Goal: Check status: Check status

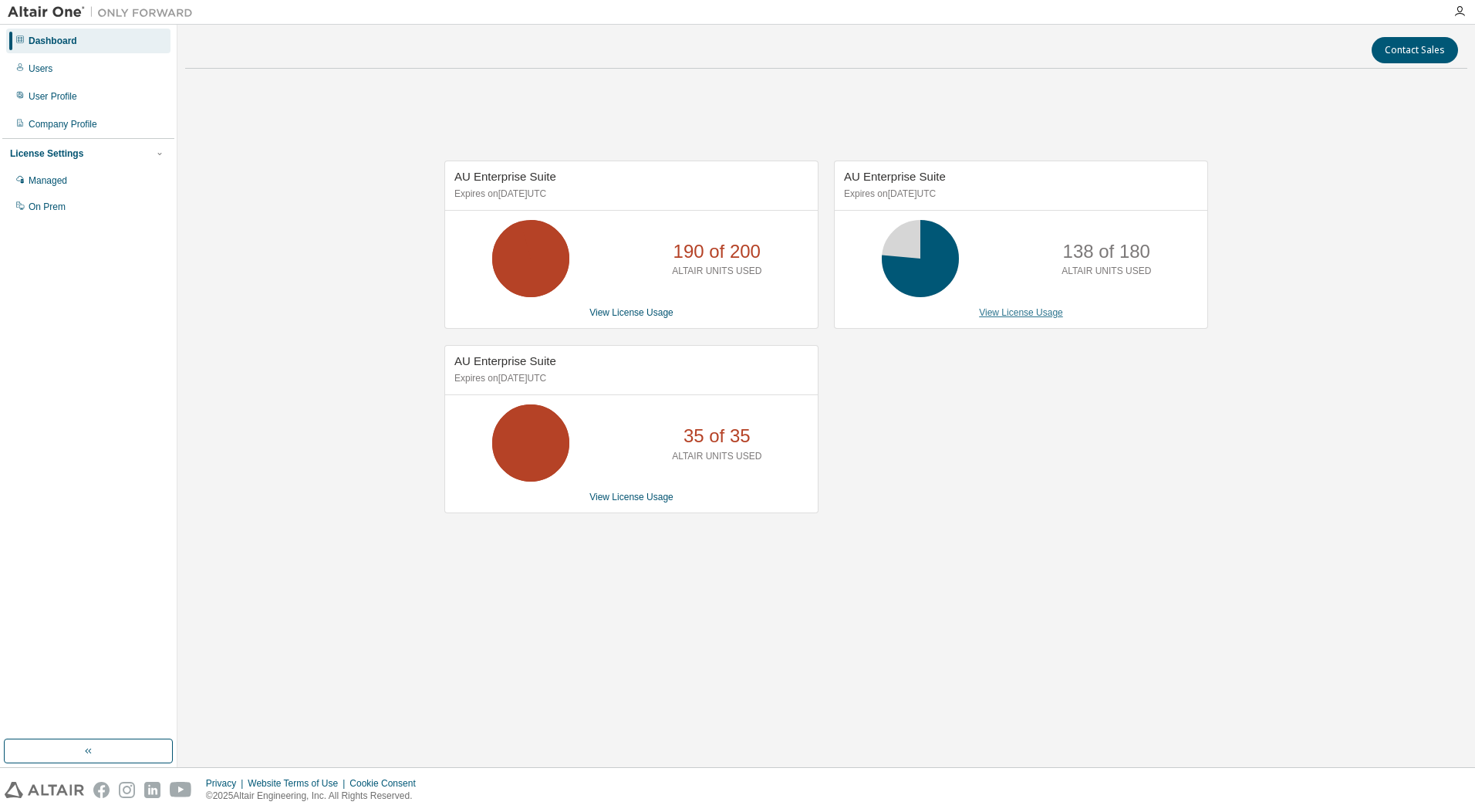
click at [1000, 316] on link "View License Usage" at bounding box center [1020, 312] width 84 height 11
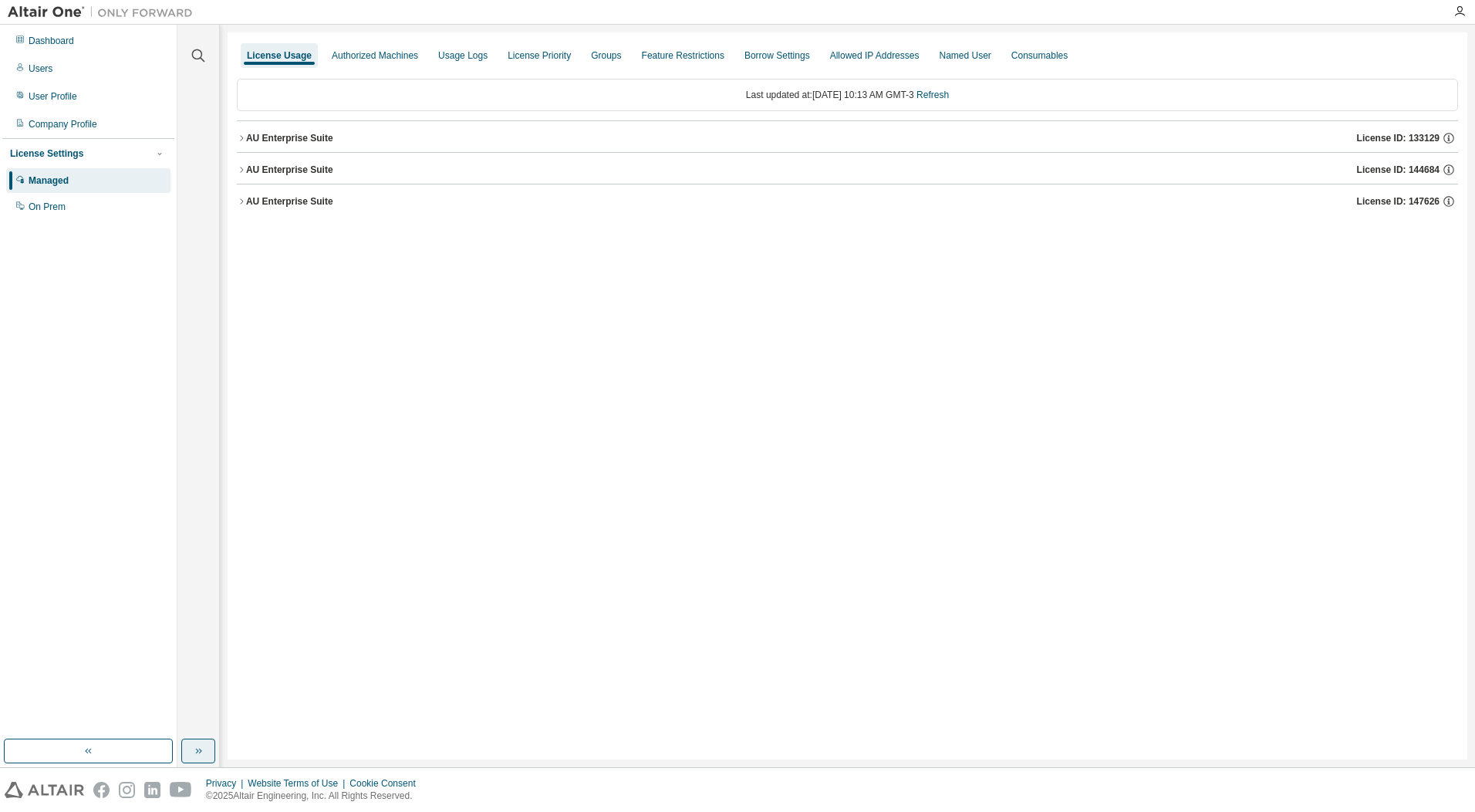
click at [212, 746] on button "button" at bounding box center [198, 751] width 34 height 25
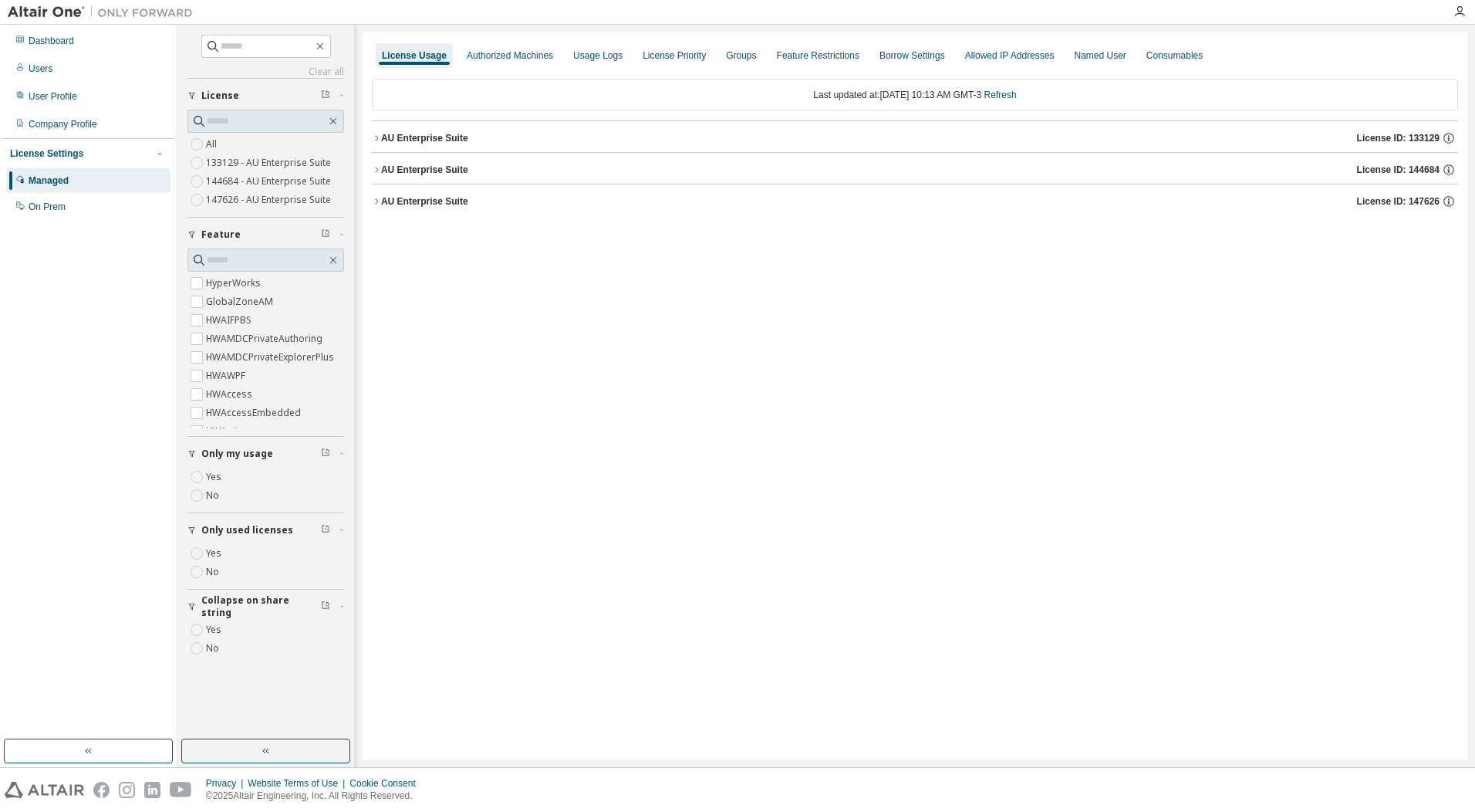
click at [216, 550] on label "Yes" at bounding box center [215, 553] width 18 height 18
click at [448, 172] on div "AU Enterprise Suite" at bounding box center [425, 169] width 87 height 12
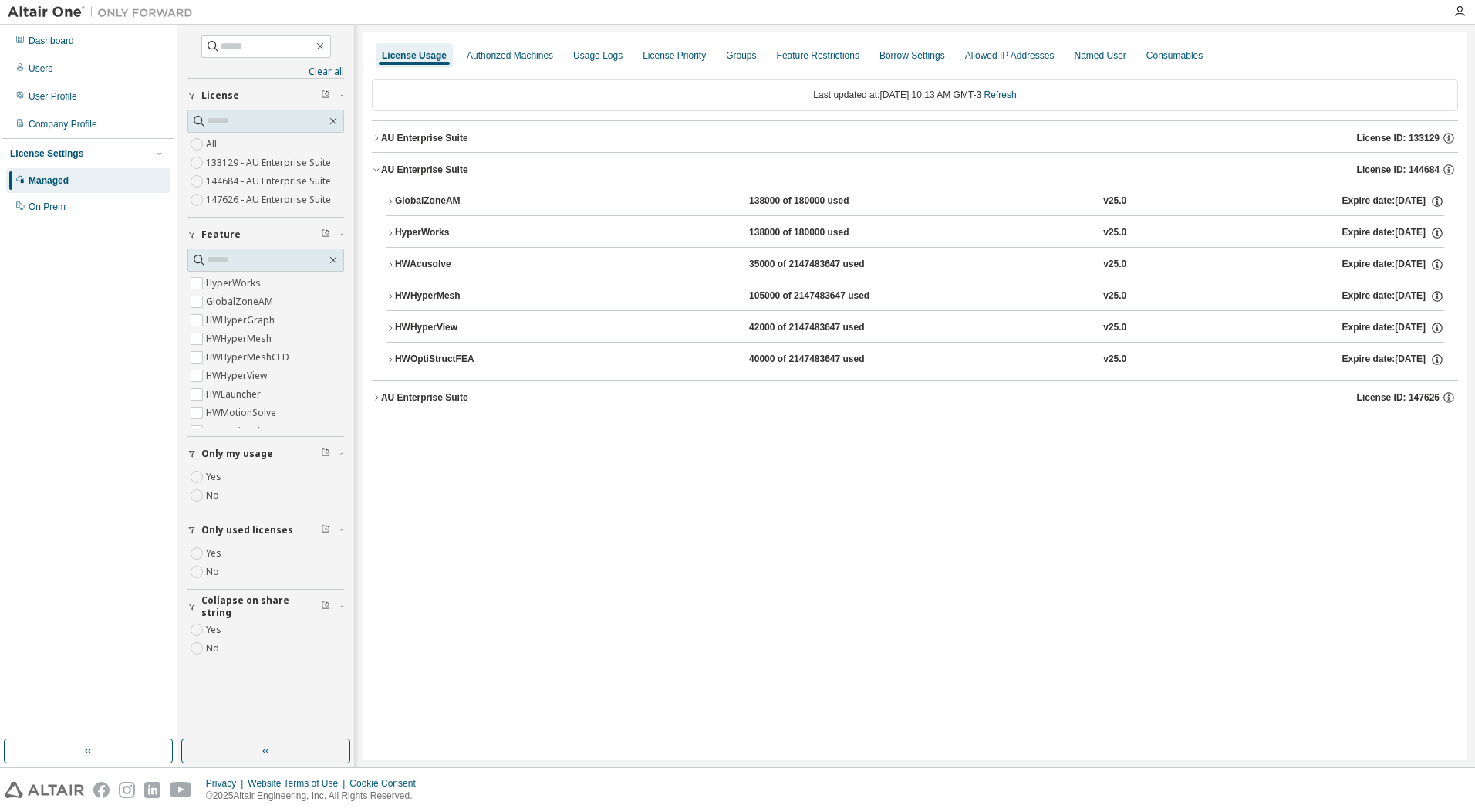
click at [448, 172] on div "AU Enterprise Suite" at bounding box center [425, 169] width 87 height 12
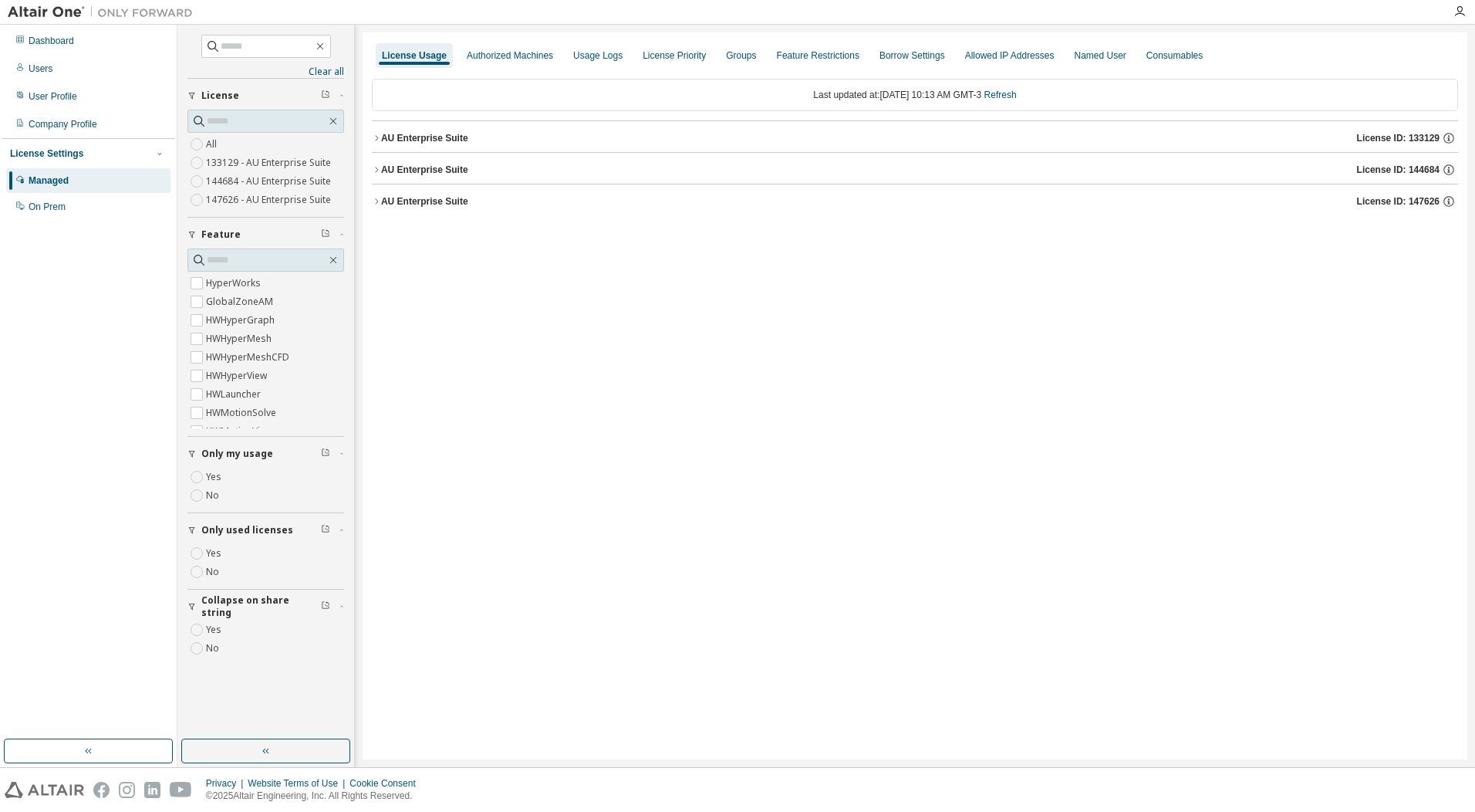
click at [445, 198] on div "AU Enterprise Suite" at bounding box center [425, 201] width 87 height 12
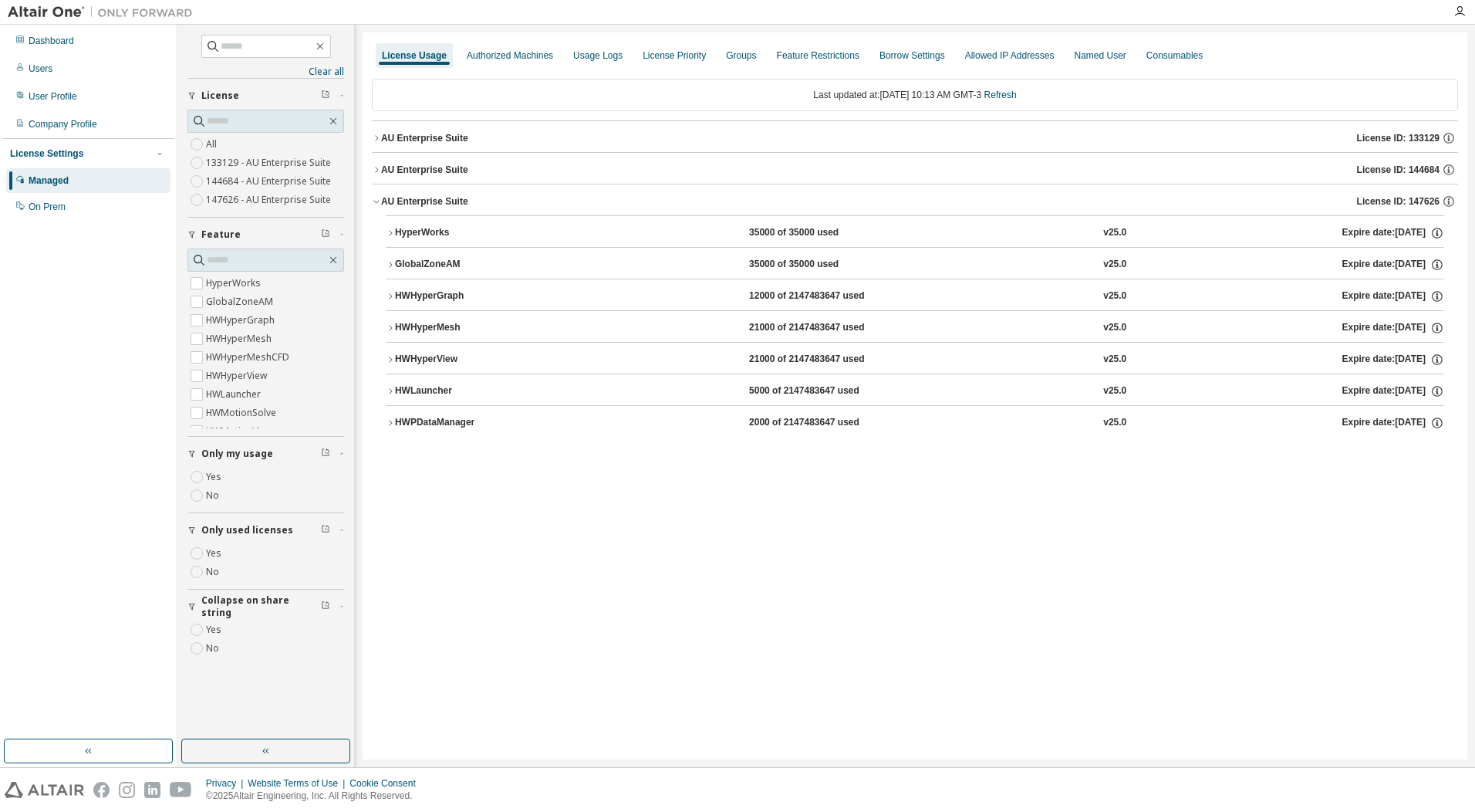
click at [445, 198] on div "AU Enterprise Suite" at bounding box center [425, 201] width 87 height 12
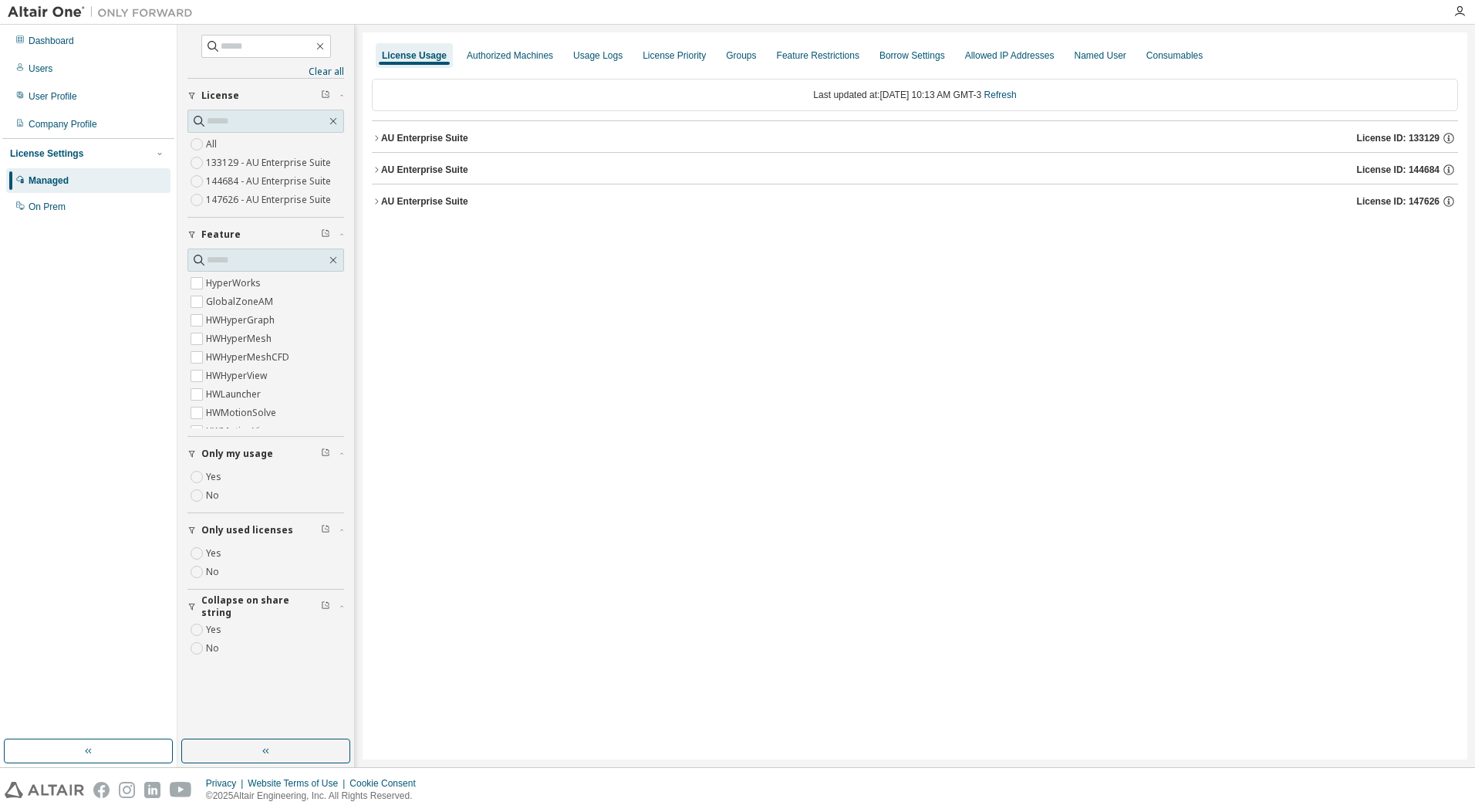
click at [445, 143] on div "AU Enterprise Suite" at bounding box center [425, 138] width 87 height 12
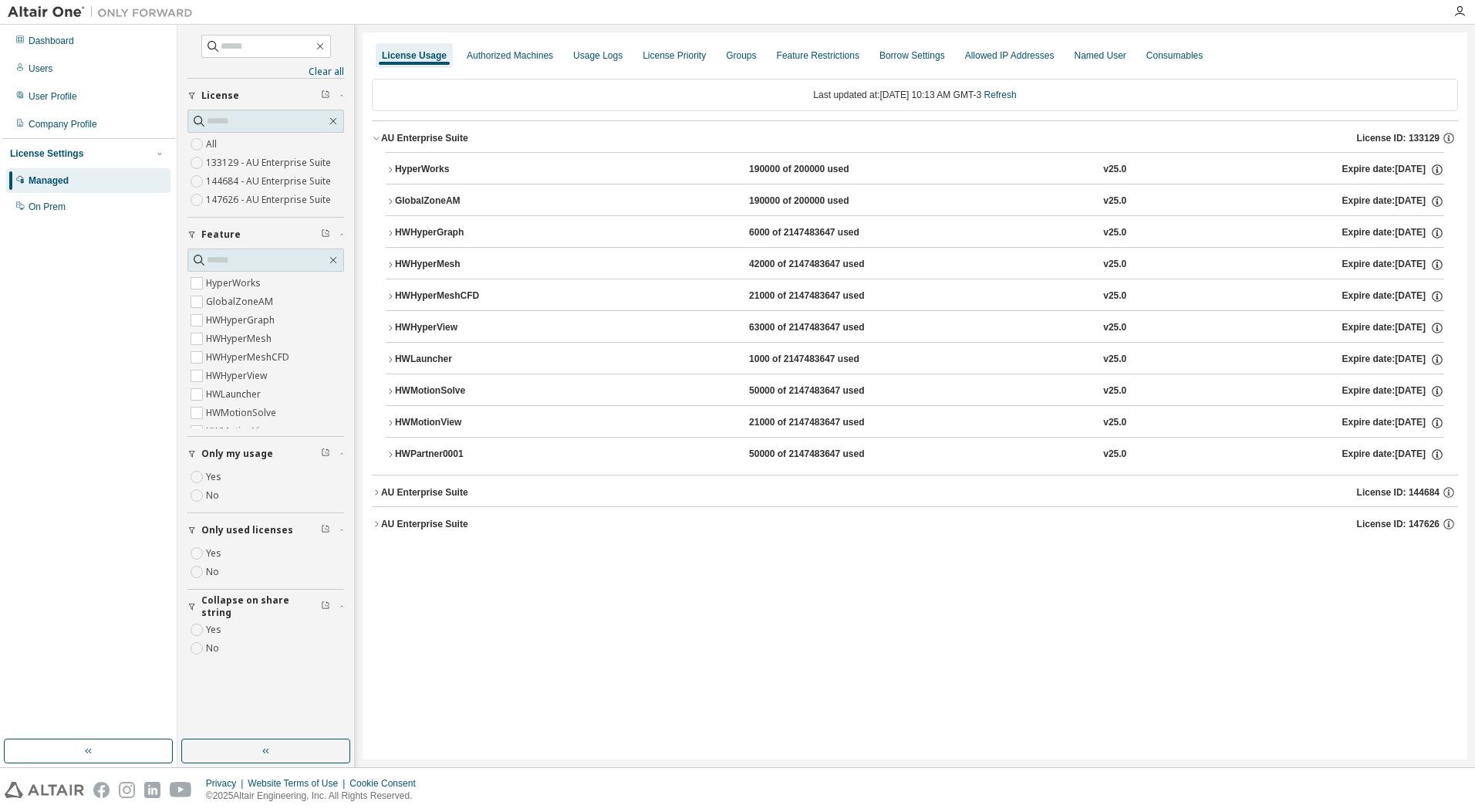
click at [445, 143] on div "AU Enterprise Suite" at bounding box center [425, 138] width 87 height 12
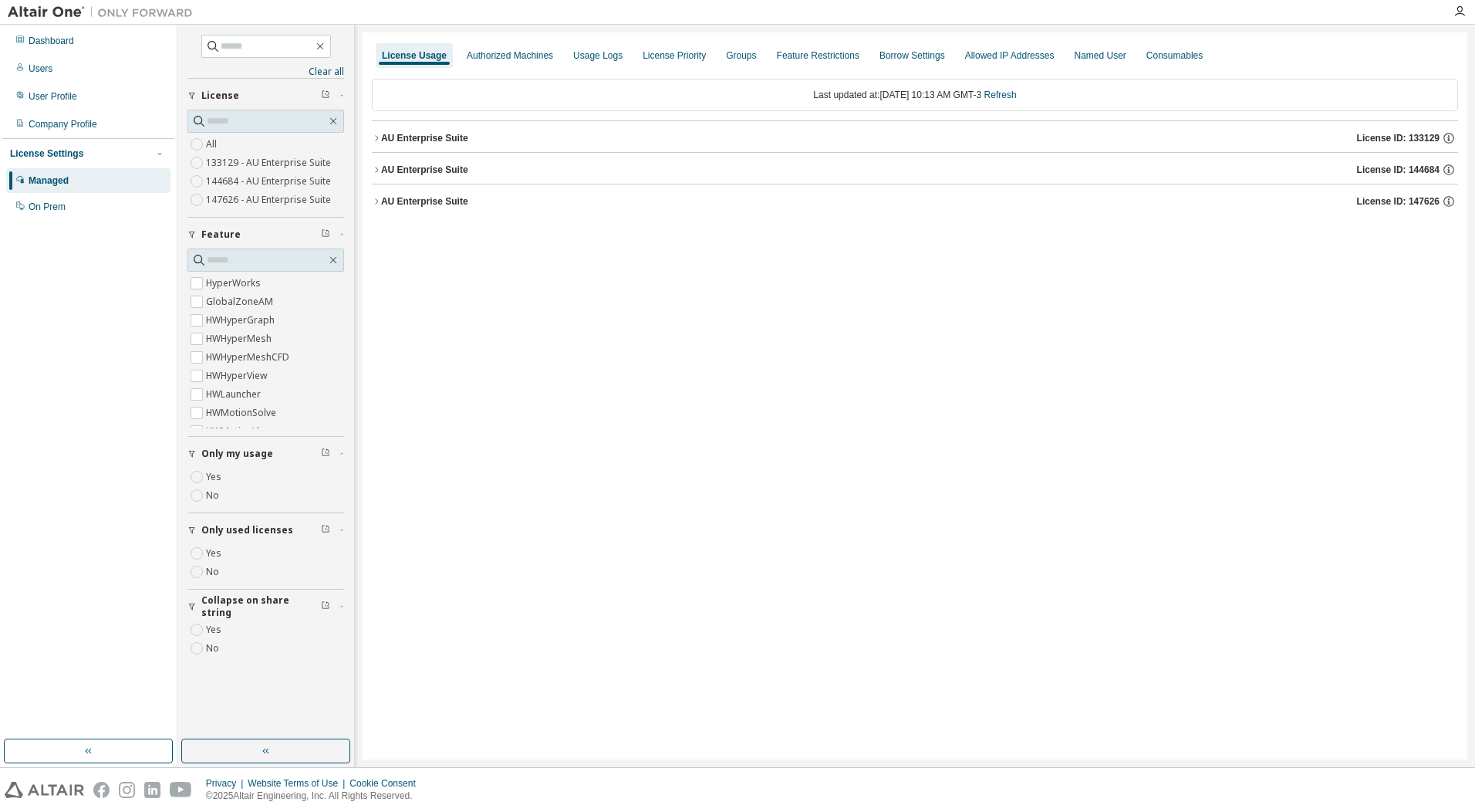
click at [539, 370] on div "License Usage Authorized Machines Usage Logs License Priority Groups Feature Re…" at bounding box center [915, 396] width 1105 height 727
click at [1016, 97] on link "Refresh" at bounding box center [1000, 95] width 32 height 11
click at [341, 98] on span "button" at bounding box center [342, 95] width 5 height 9
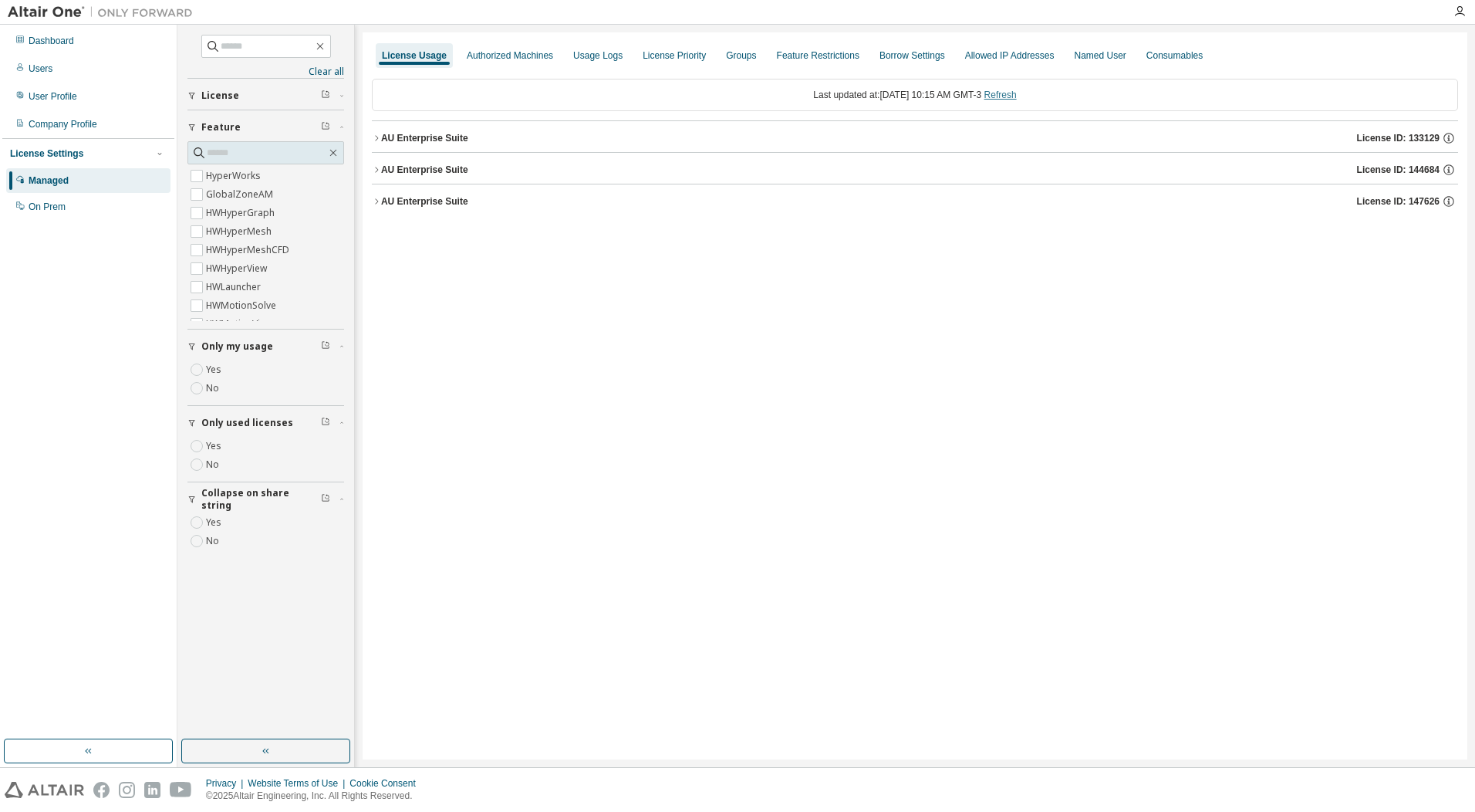
click at [1006, 94] on link "Refresh" at bounding box center [1000, 95] width 32 height 11
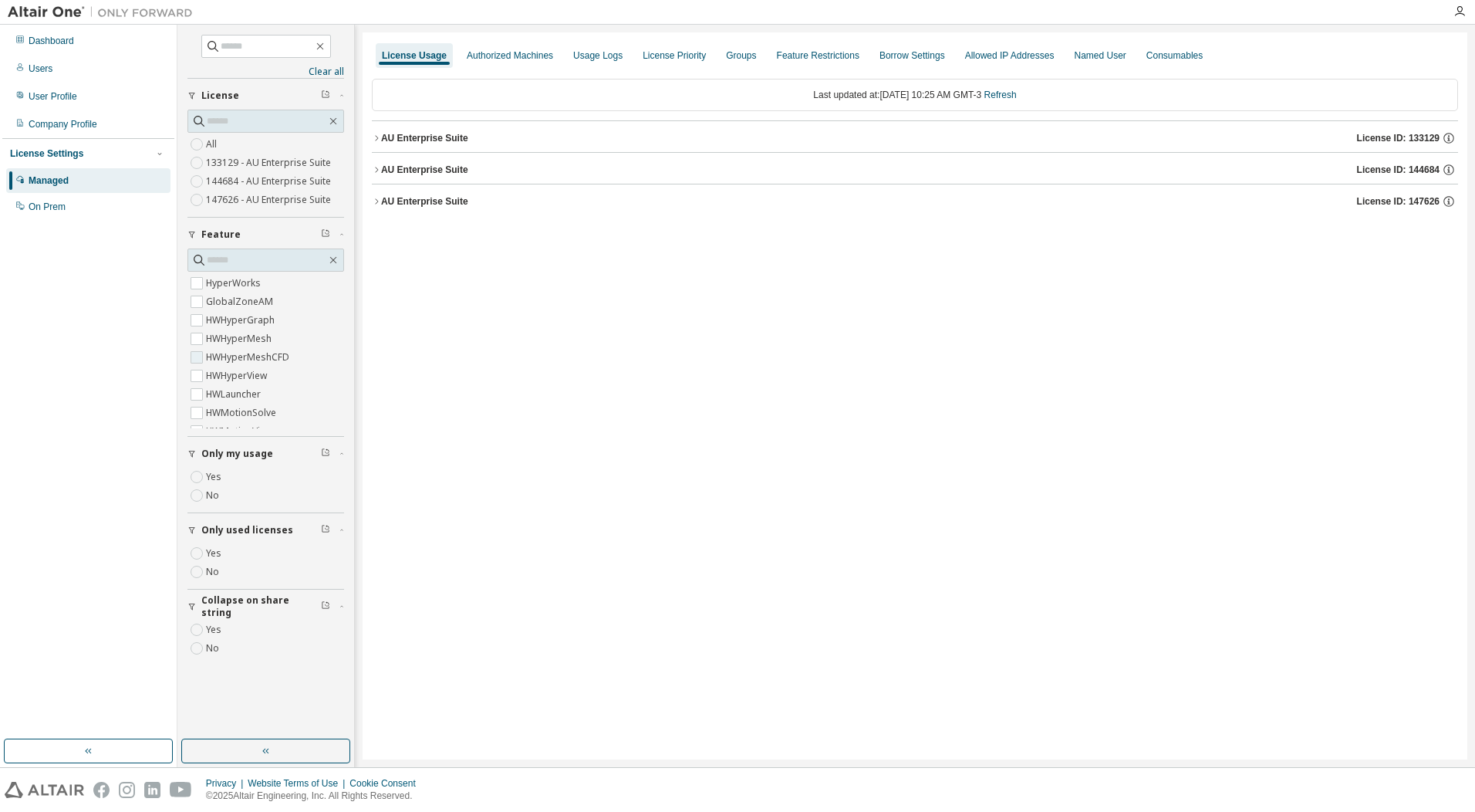
scroll to position [86, 0]
click at [1015, 90] on link "Refresh" at bounding box center [1000, 95] width 32 height 11
click at [1017, 97] on link "Refresh" at bounding box center [1000, 95] width 32 height 11
click at [1014, 96] on link "Refresh" at bounding box center [1000, 95] width 32 height 11
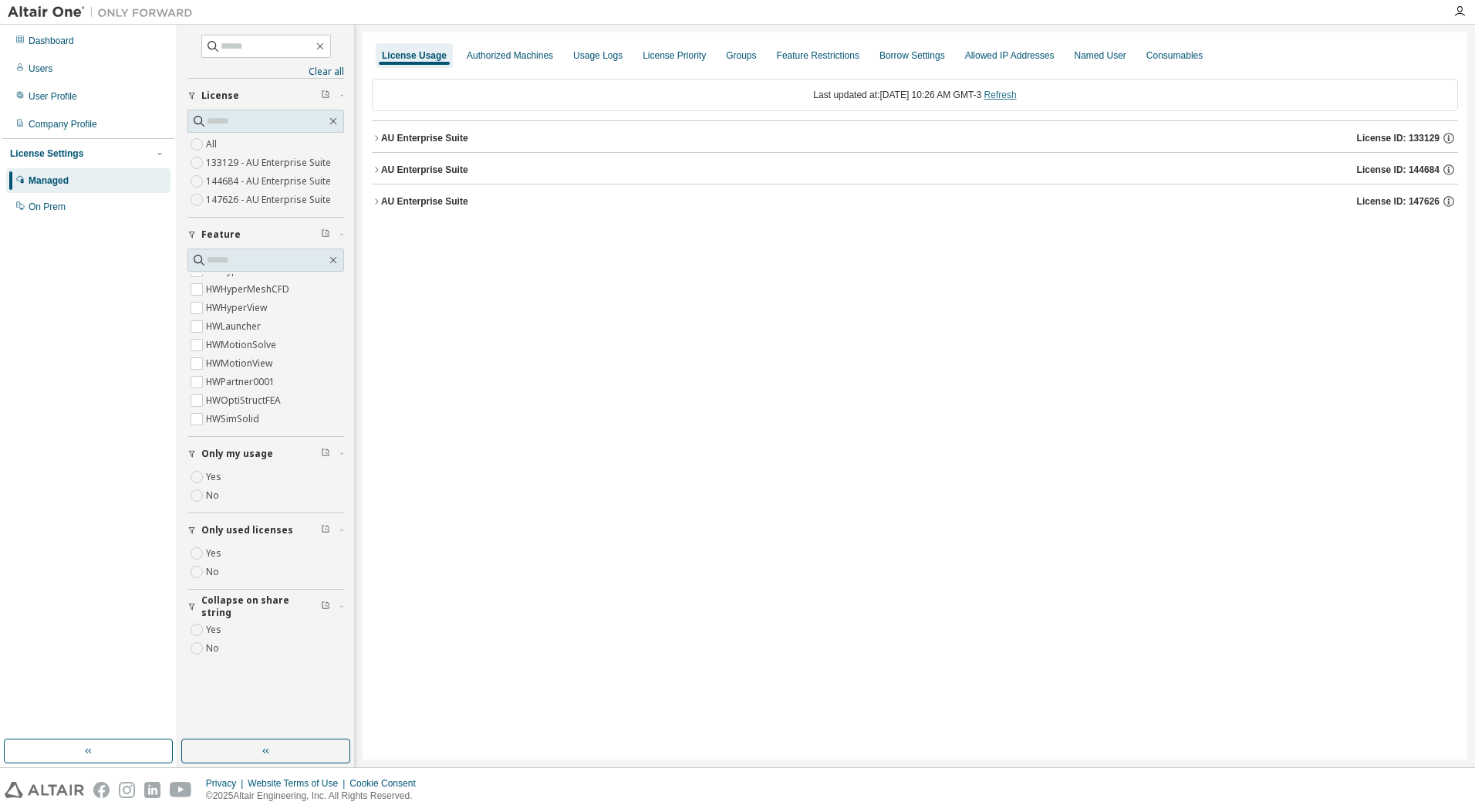
click at [1014, 96] on link "Refresh" at bounding box center [1000, 95] width 32 height 11
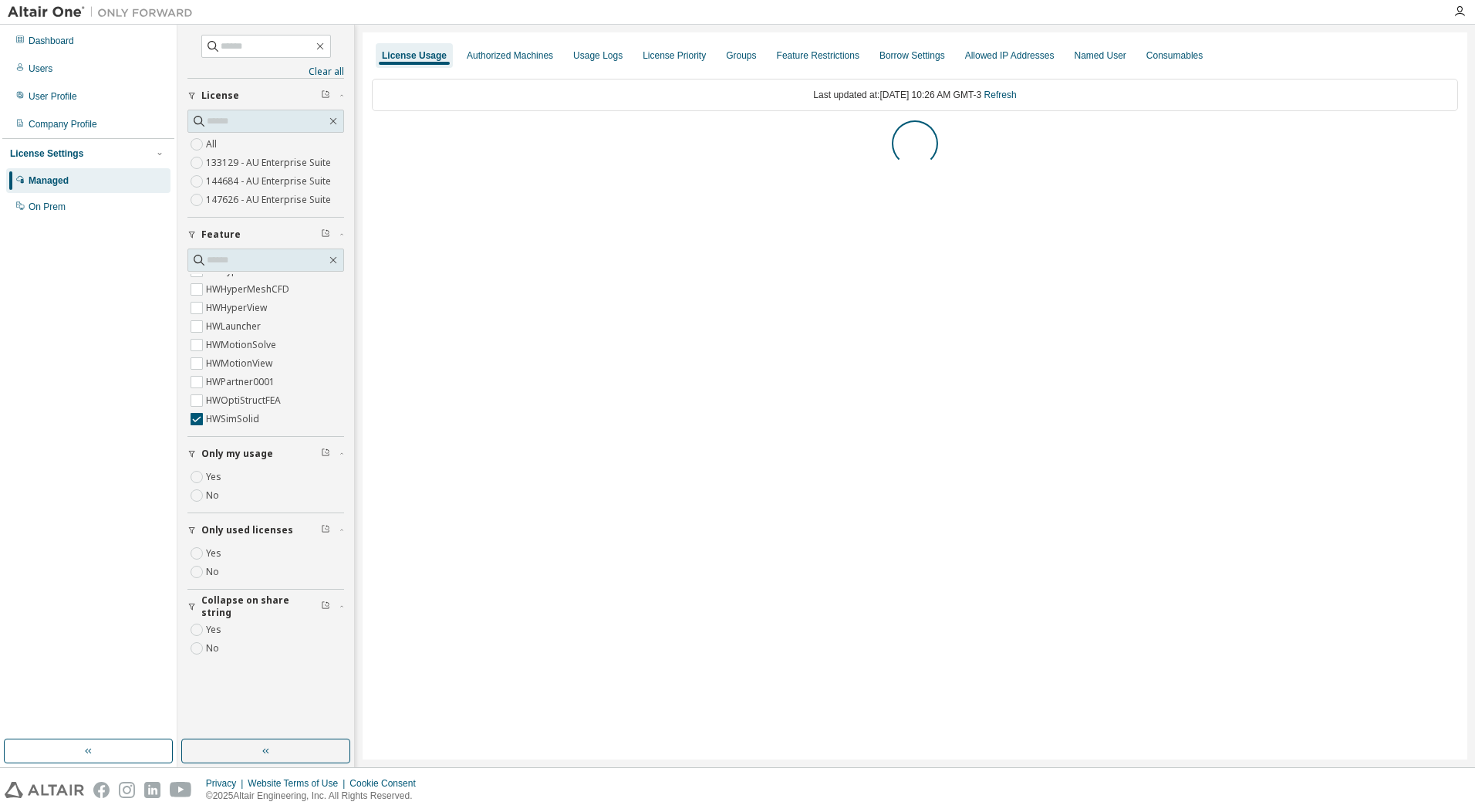
scroll to position [0, 0]
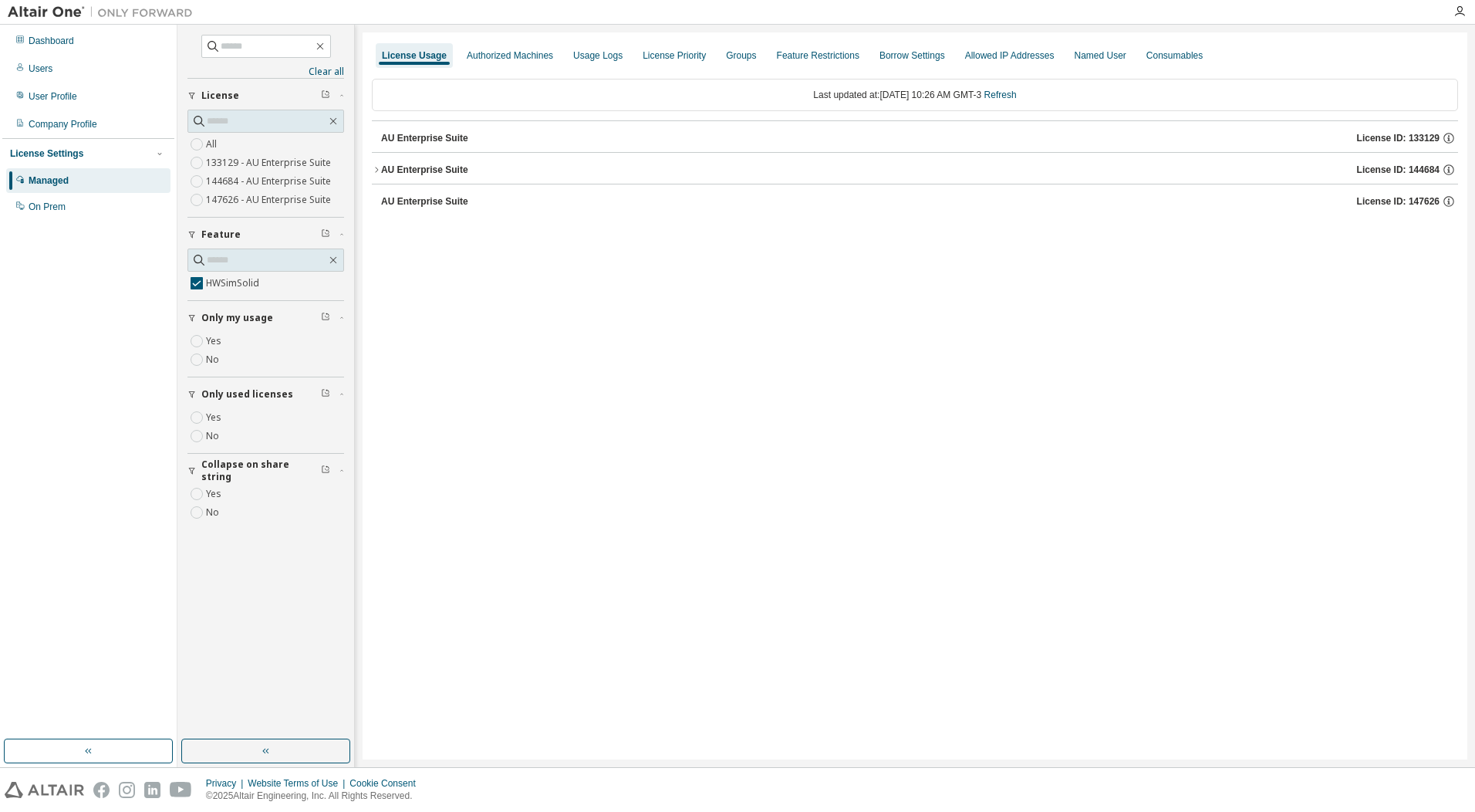
click at [438, 174] on div "AU Enterprise Suite" at bounding box center [425, 169] width 87 height 12
click at [1260, 209] on button "HWSimSolid 50000 of 2147483647 used v25.0 Expire date: [DATE]" at bounding box center [915, 201] width 1059 height 34
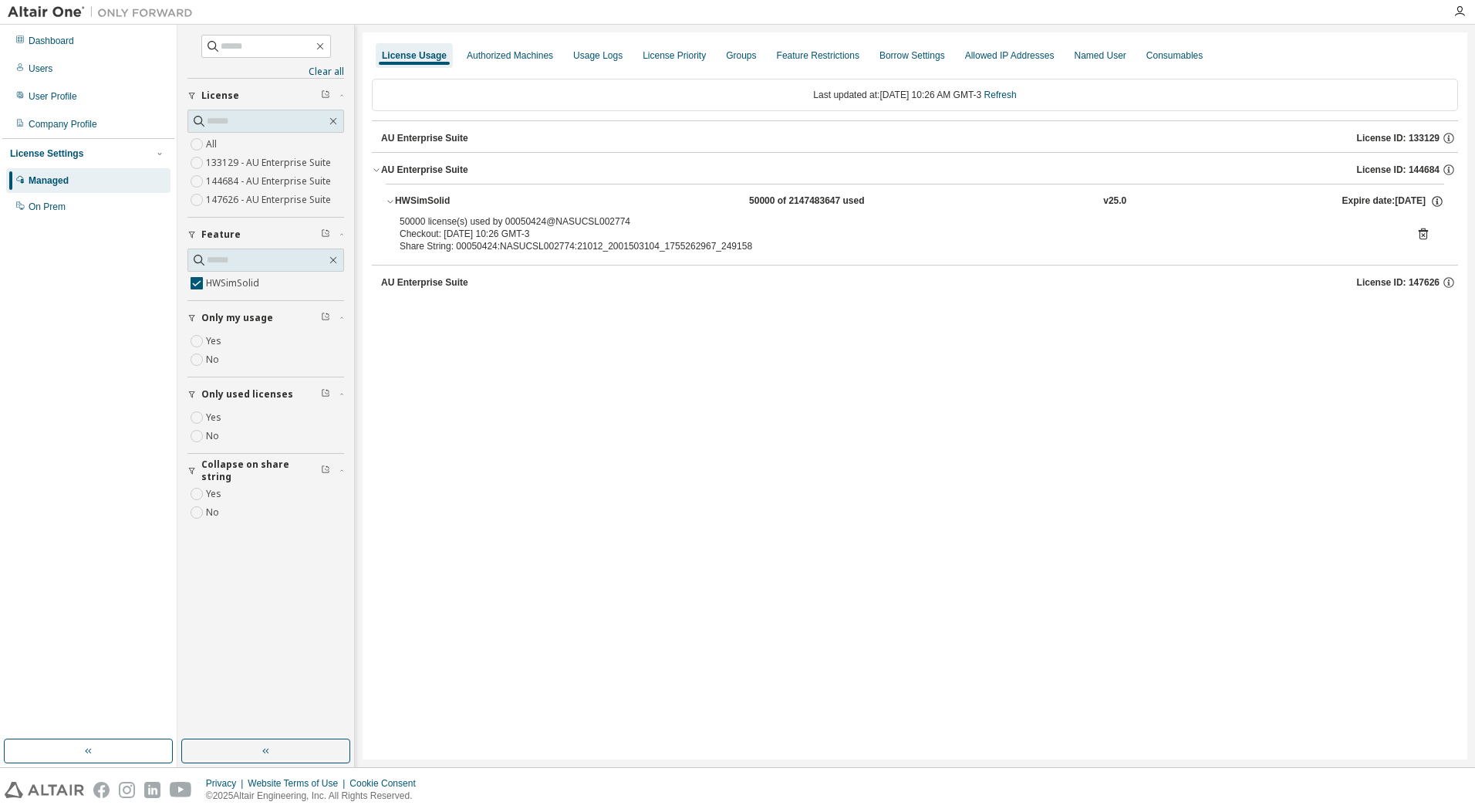
click at [1423, 230] on icon at bounding box center [1424, 234] width 9 height 12
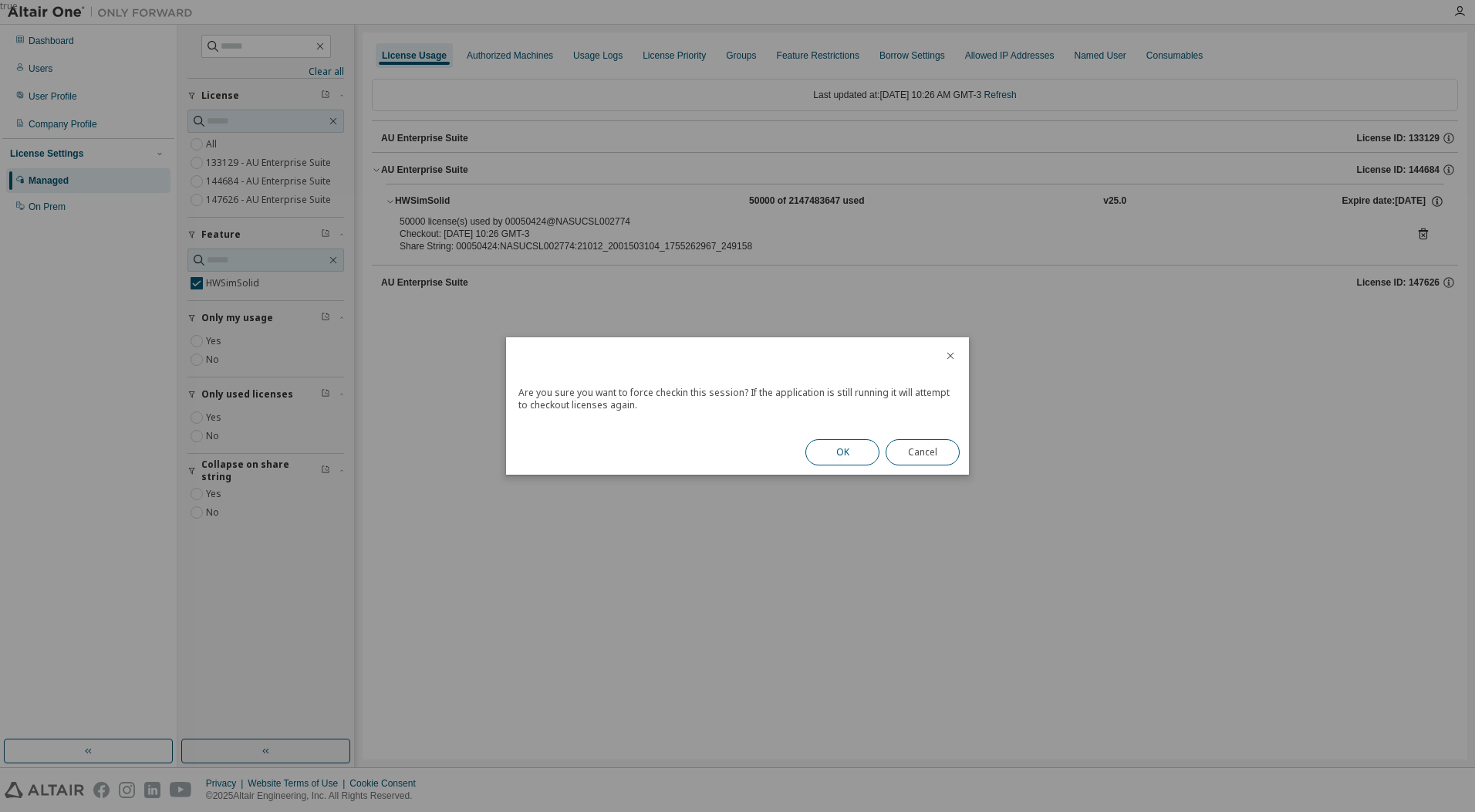
click at [844, 455] on button "OK" at bounding box center [842, 452] width 74 height 27
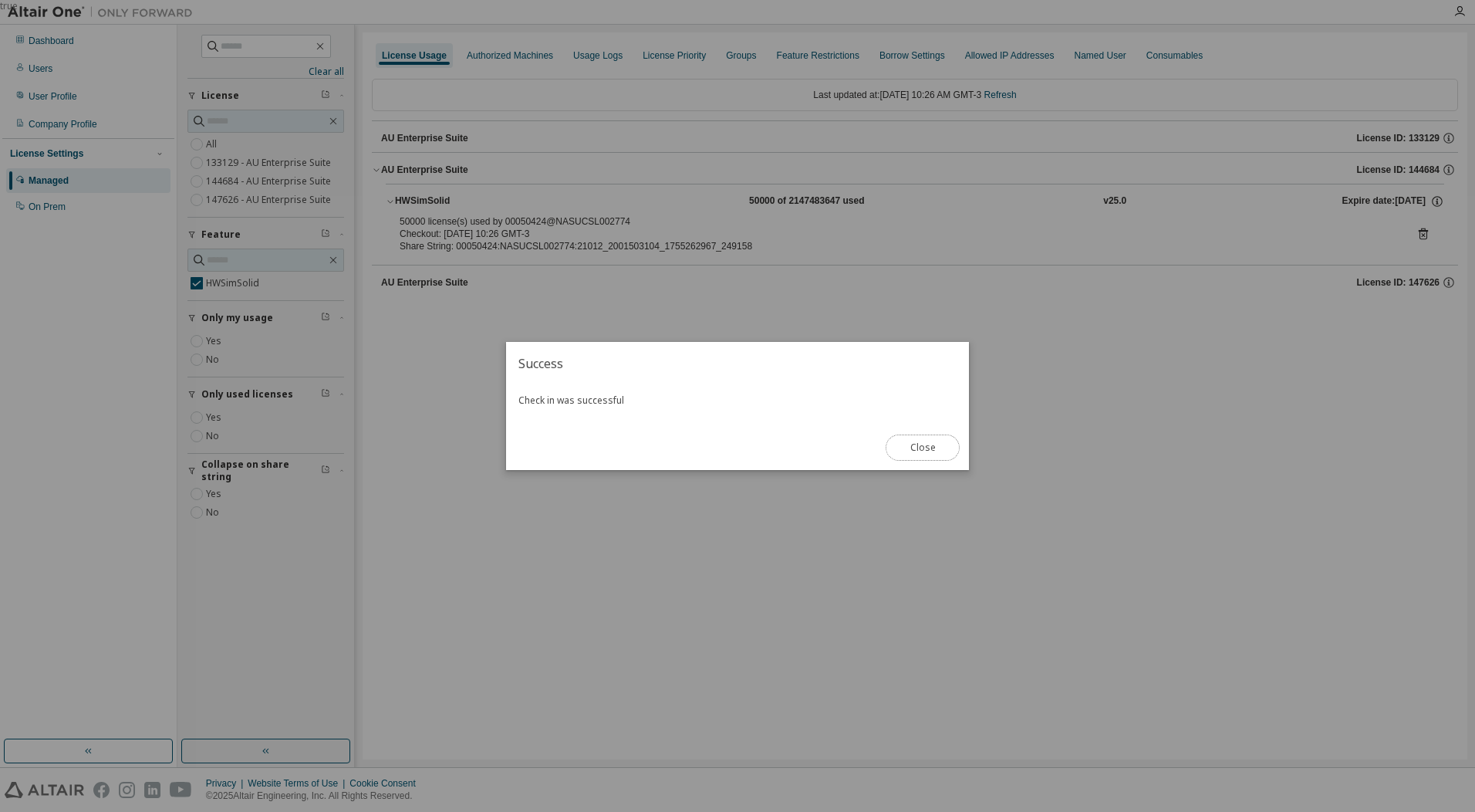
click at [925, 446] on button "Close" at bounding box center [922, 448] width 74 height 27
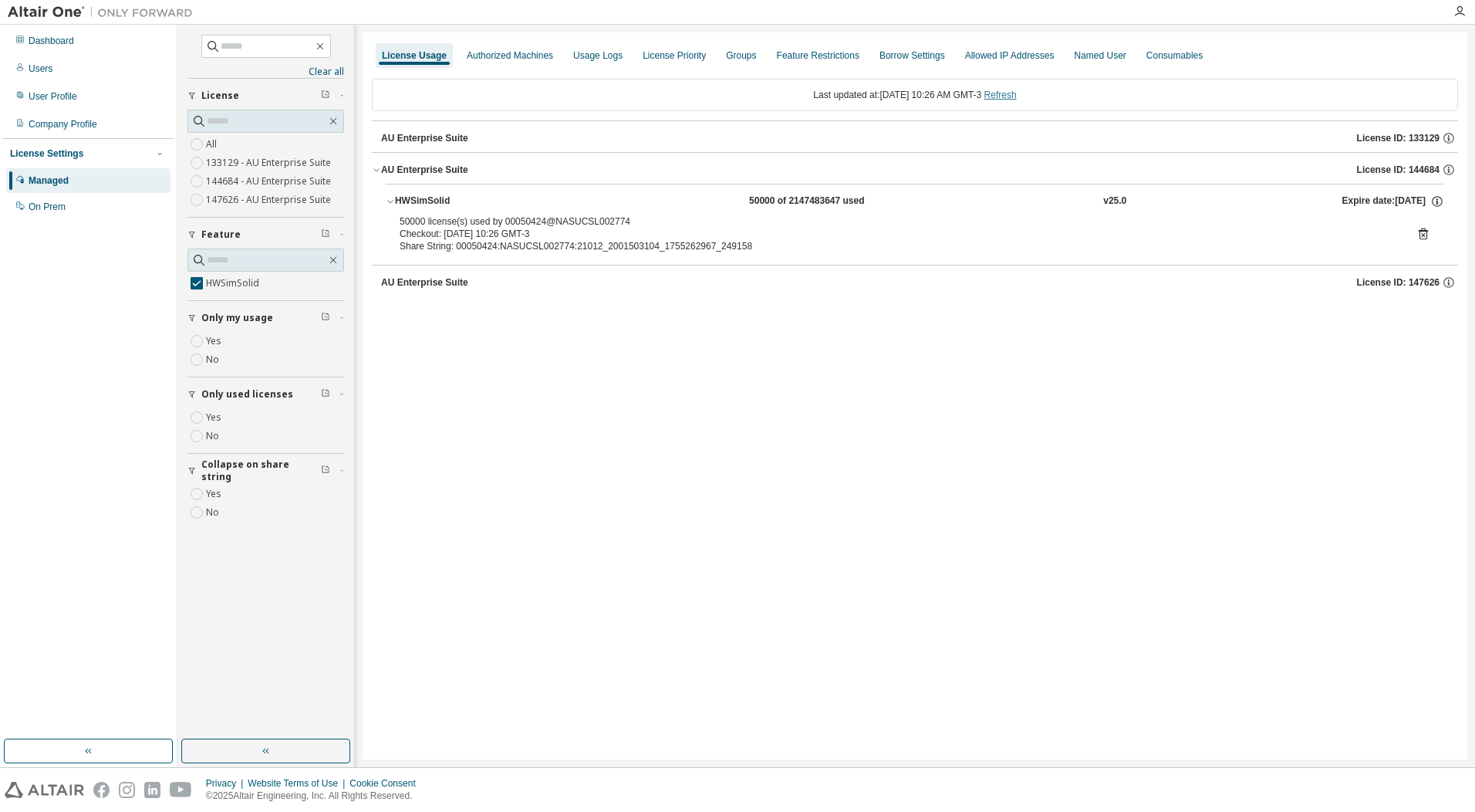
click at [1005, 96] on link "Refresh" at bounding box center [1000, 95] width 32 height 11
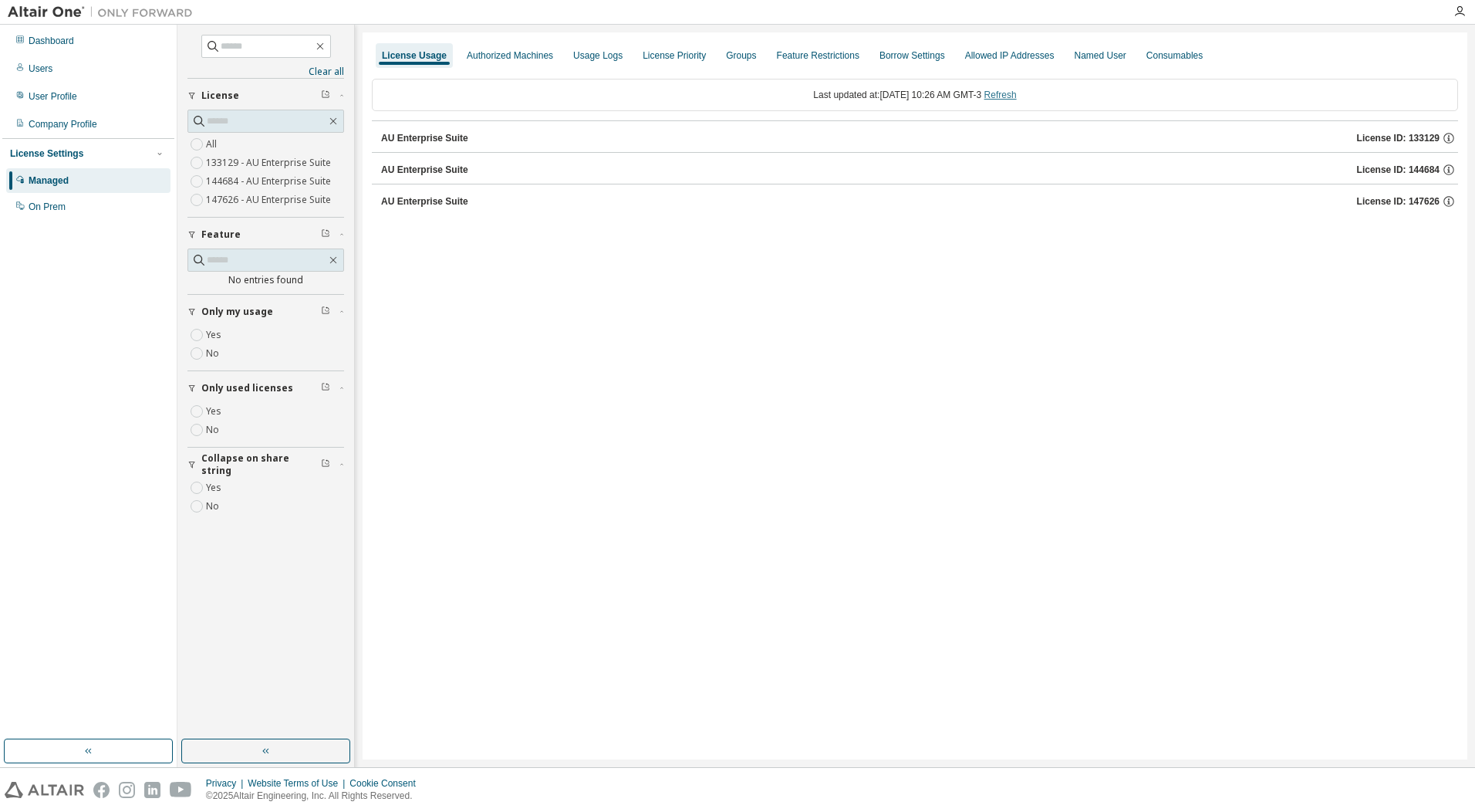
click at [1015, 97] on link "Refresh" at bounding box center [1000, 95] width 32 height 11
click at [912, 168] on div "AU Enterprise Suite License ID: 144684" at bounding box center [920, 169] width 1078 height 14
click at [1244, 200] on div "HWSimSolid 50000 of 2147483647 used v25.0 Expire date: [DATE]" at bounding box center [919, 201] width 1049 height 14
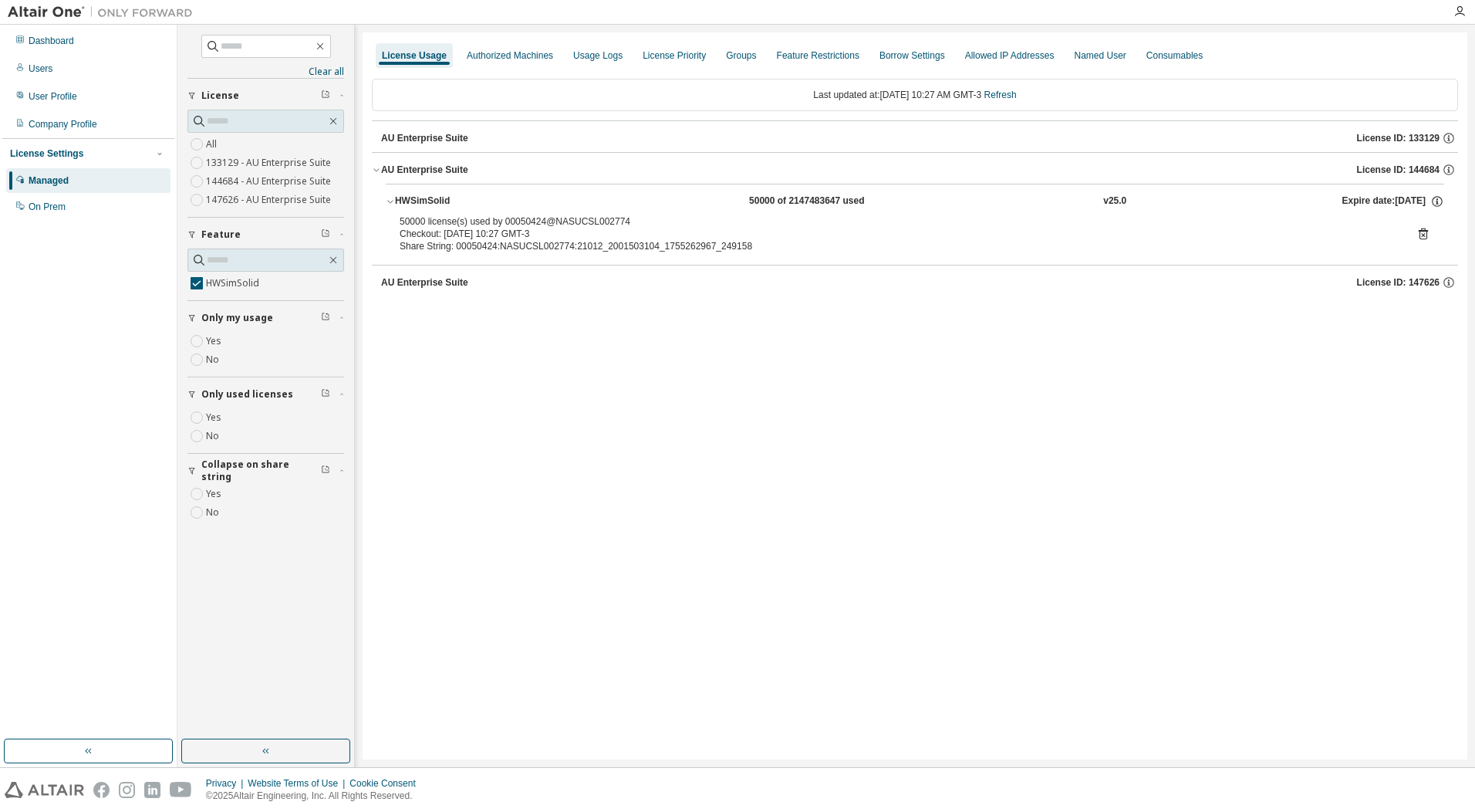
click at [1424, 235] on icon at bounding box center [1424, 233] width 14 height 14
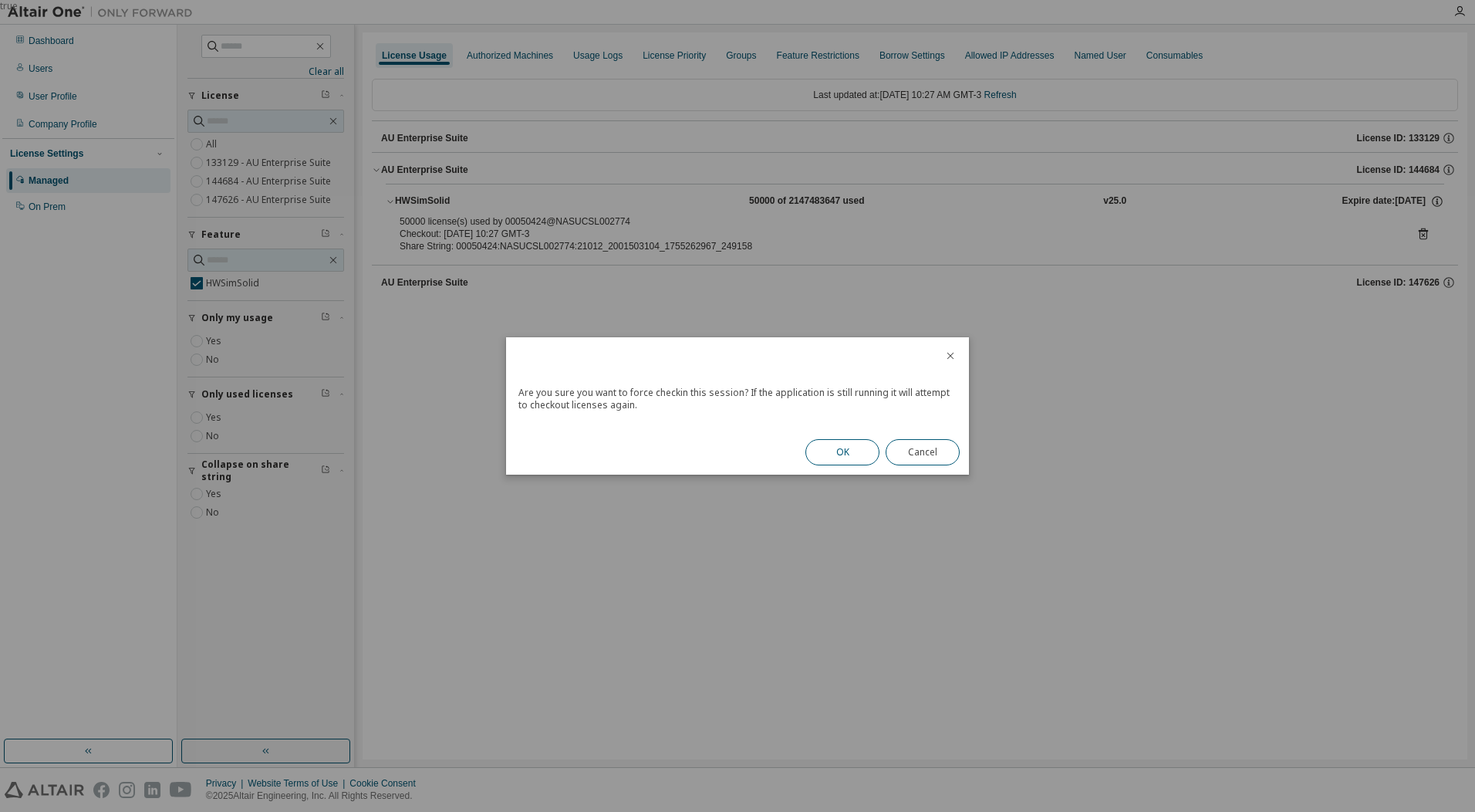
click at [832, 448] on button "OK" at bounding box center [842, 452] width 74 height 27
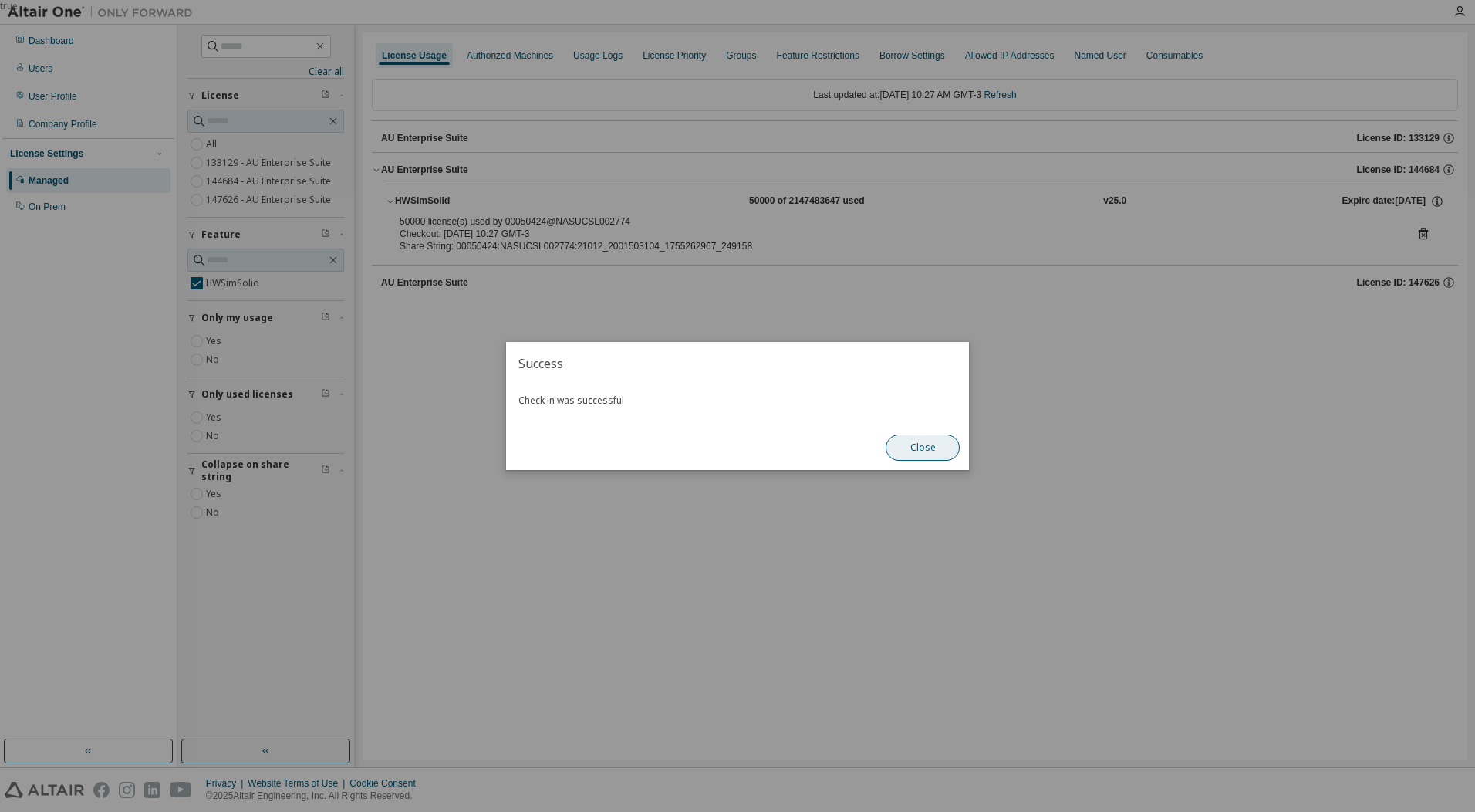
click at [945, 450] on button "Close" at bounding box center [922, 448] width 74 height 27
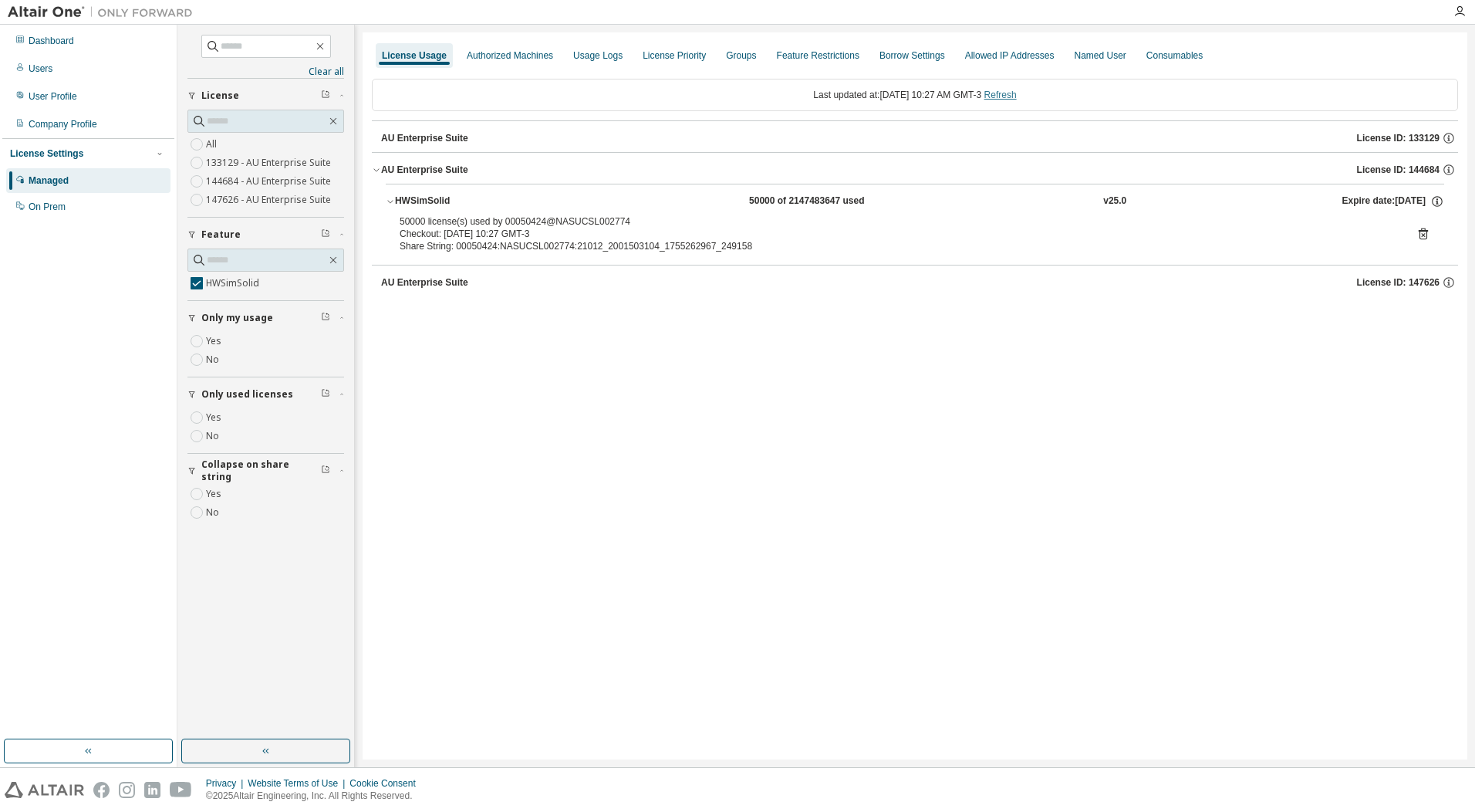
click at [1013, 100] on link "Refresh" at bounding box center [1000, 95] width 32 height 11
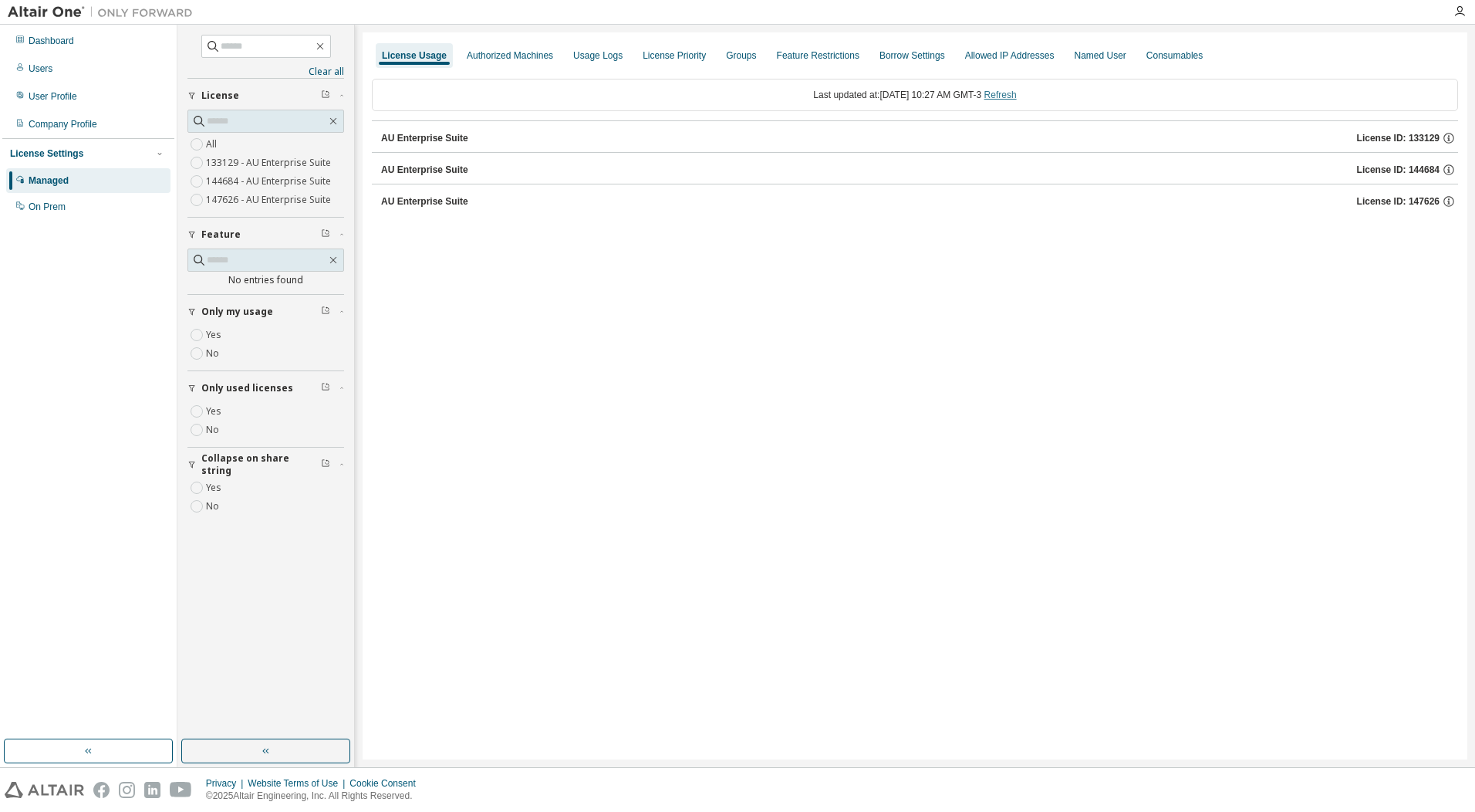
click at [1013, 100] on link "Refresh" at bounding box center [1000, 95] width 32 height 11
click at [1011, 95] on link "Refresh" at bounding box center [1000, 95] width 32 height 11
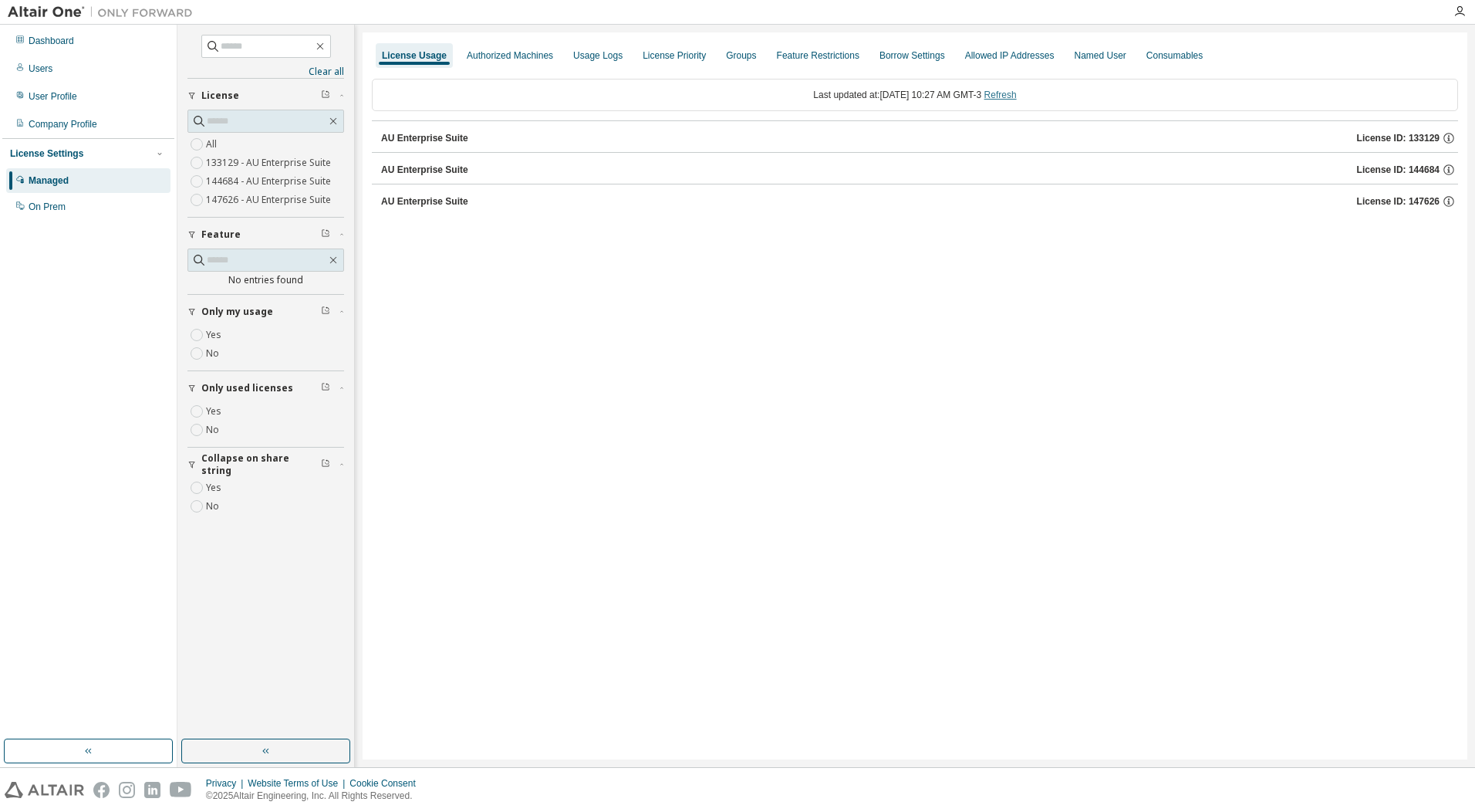
click at [1011, 95] on link "Refresh" at bounding box center [1000, 95] width 32 height 11
click at [95, 44] on div "Dashboard" at bounding box center [88, 41] width 164 height 25
